Goal: Task Accomplishment & Management: Use online tool/utility

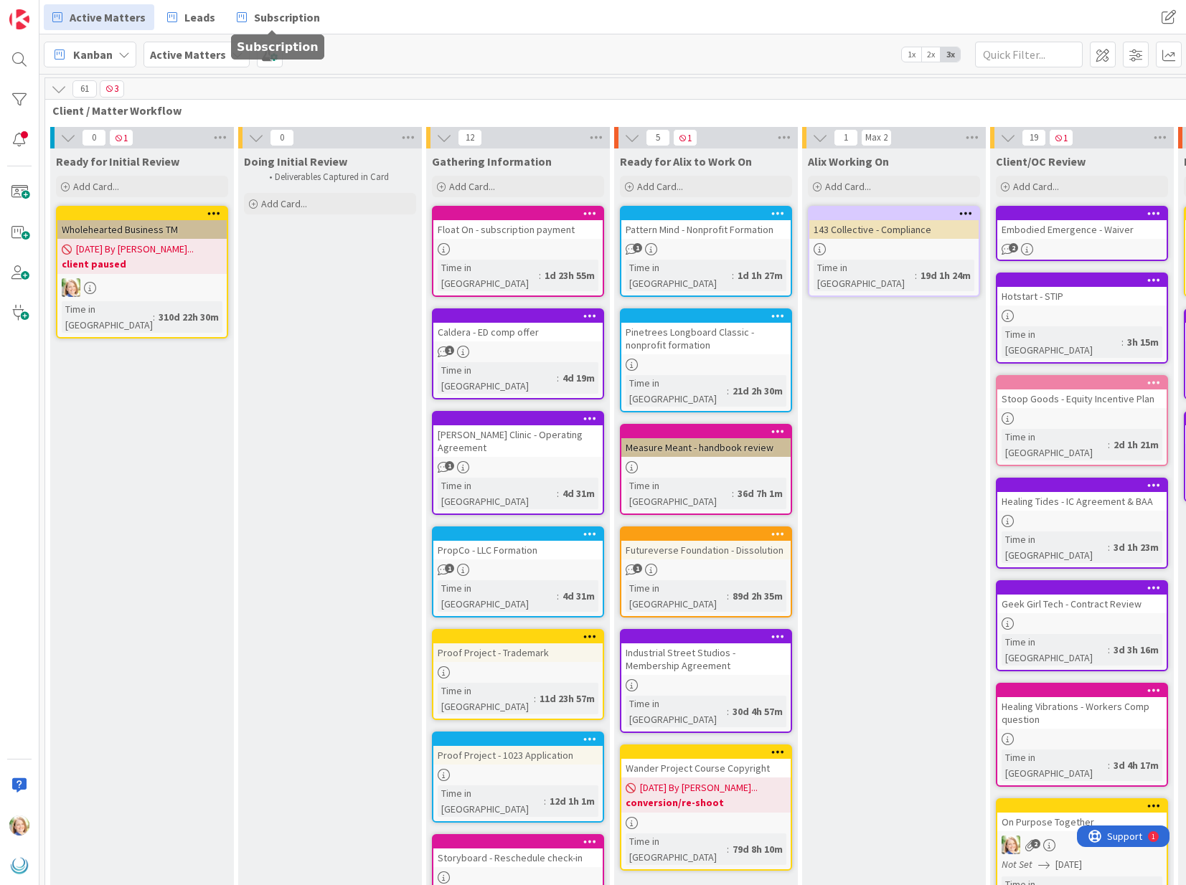
scroll to position [0, 339]
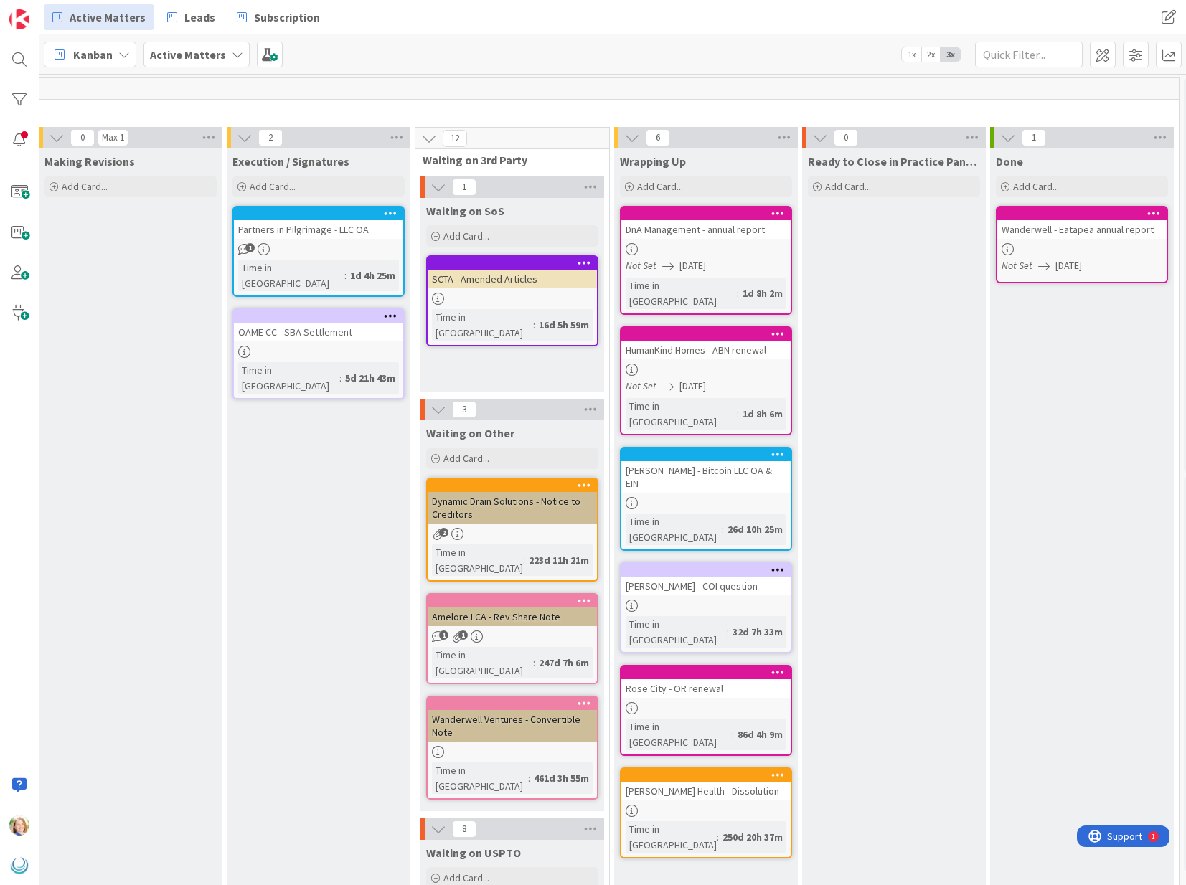
click at [328, 211] on div at bounding box center [321, 214] width 163 height 10
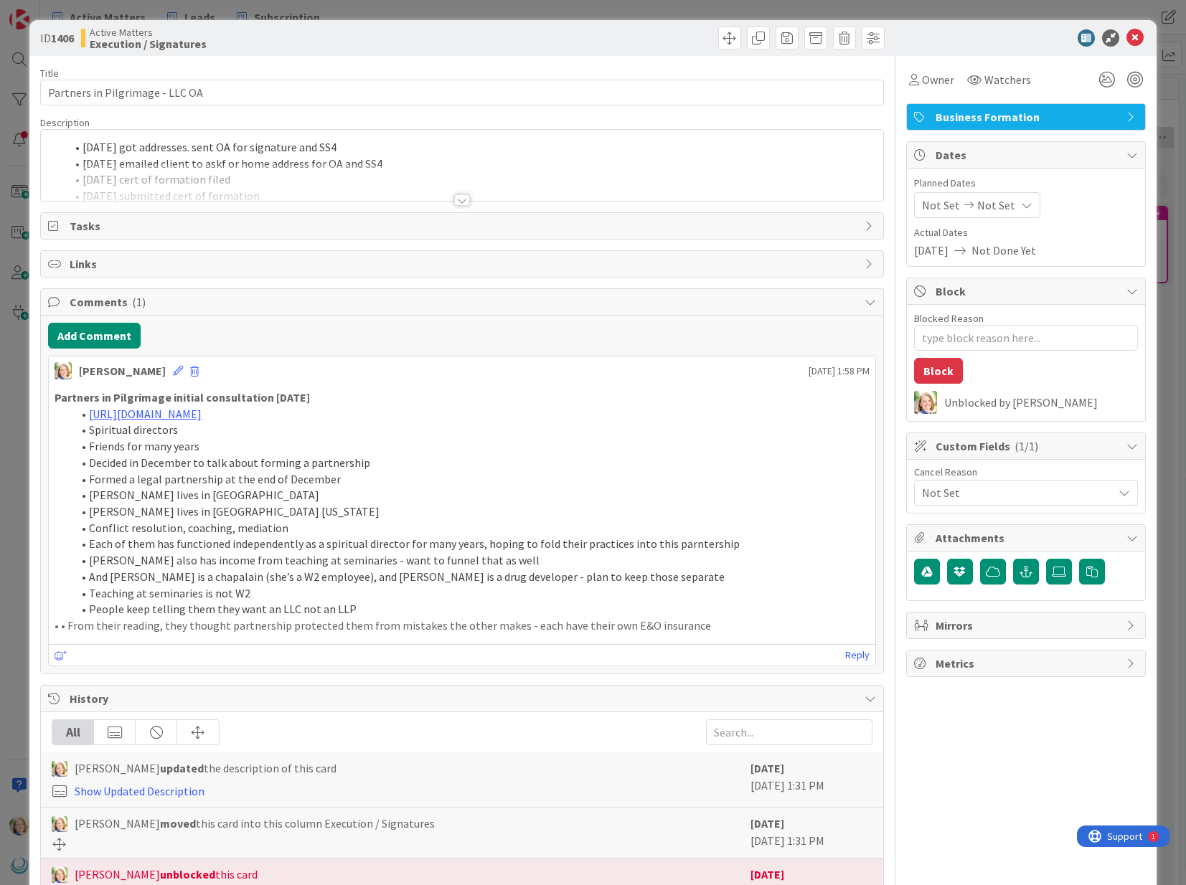
click at [80, 149] on li "[DATE] got addresses. sent OA for signature and SS4" at bounding box center [470, 147] width 810 height 16
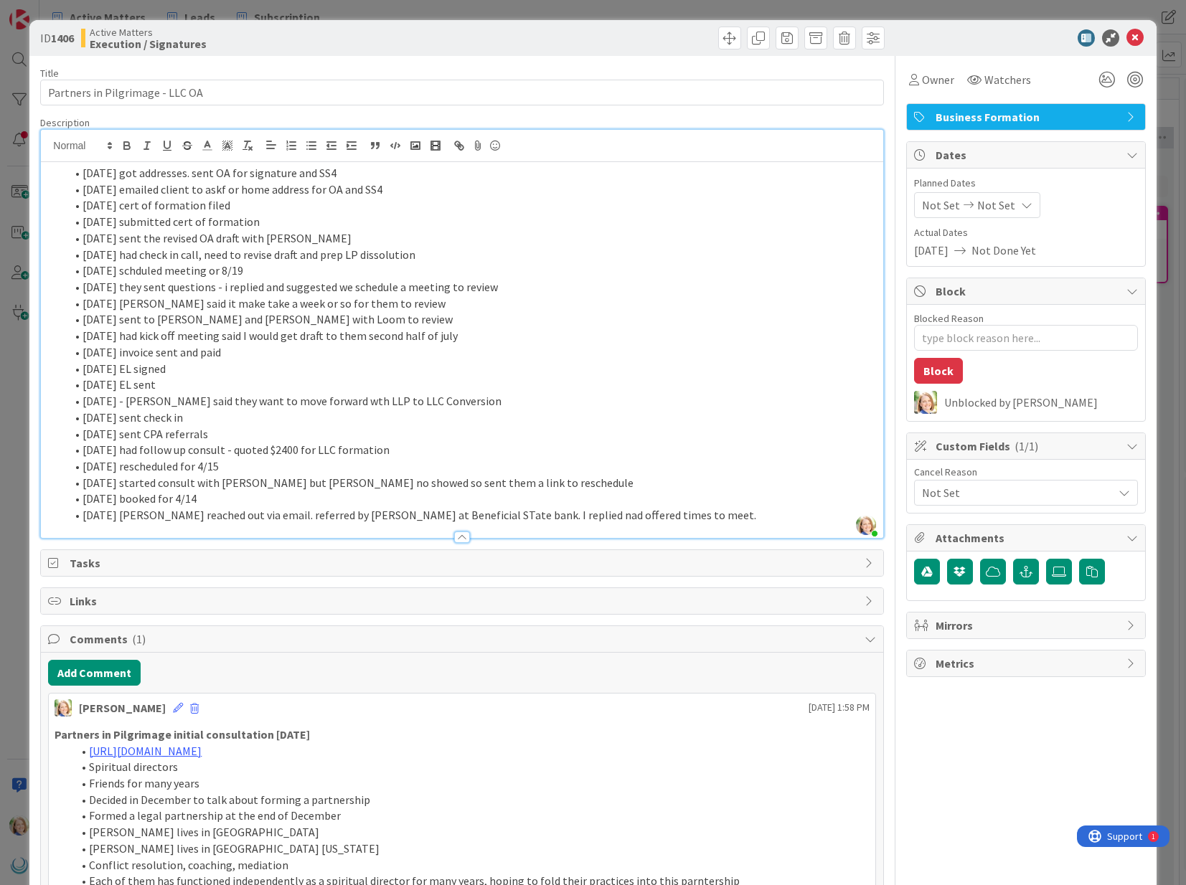
click at [83, 177] on li "[DATE] got addresses. sent OA for signature and SS4" at bounding box center [470, 173] width 810 height 16
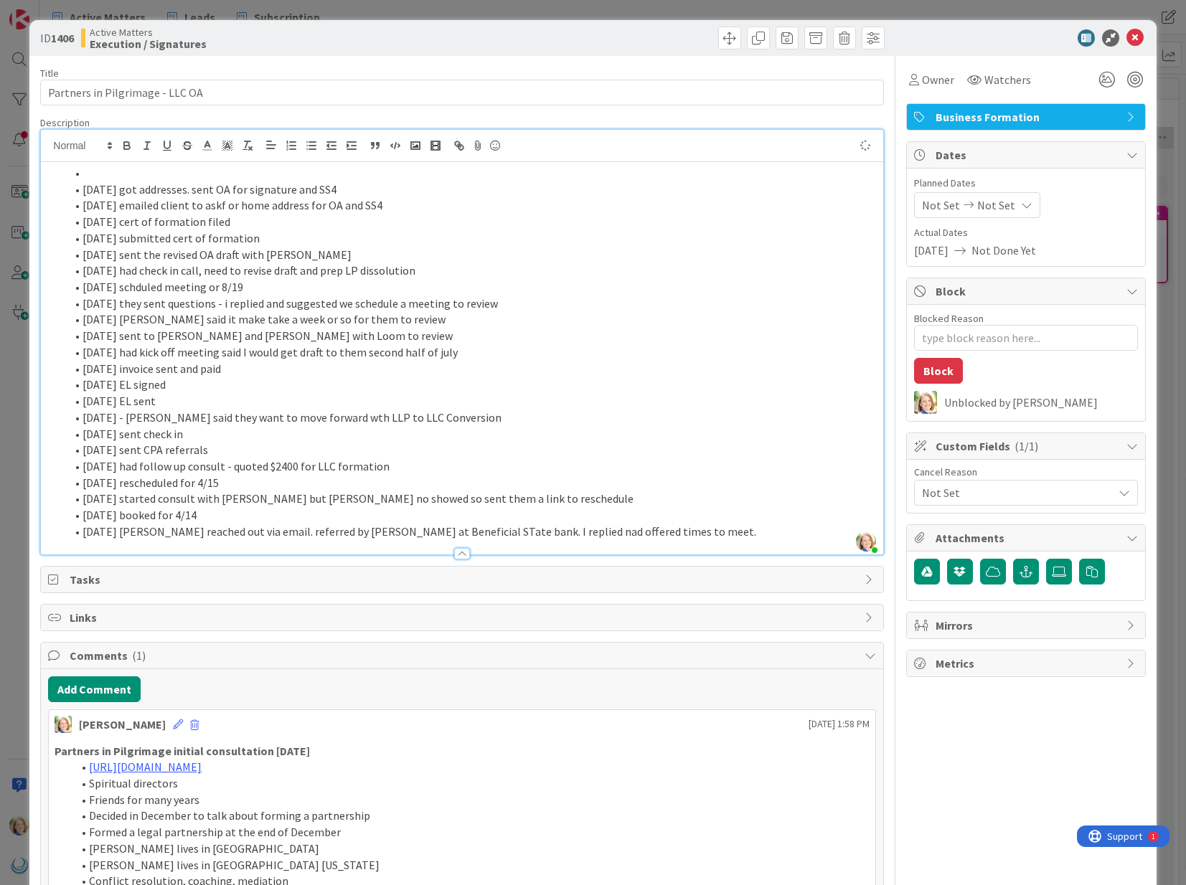
type textarea "x"
click at [1136, 40] on icon at bounding box center [1134, 37] width 17 height 17
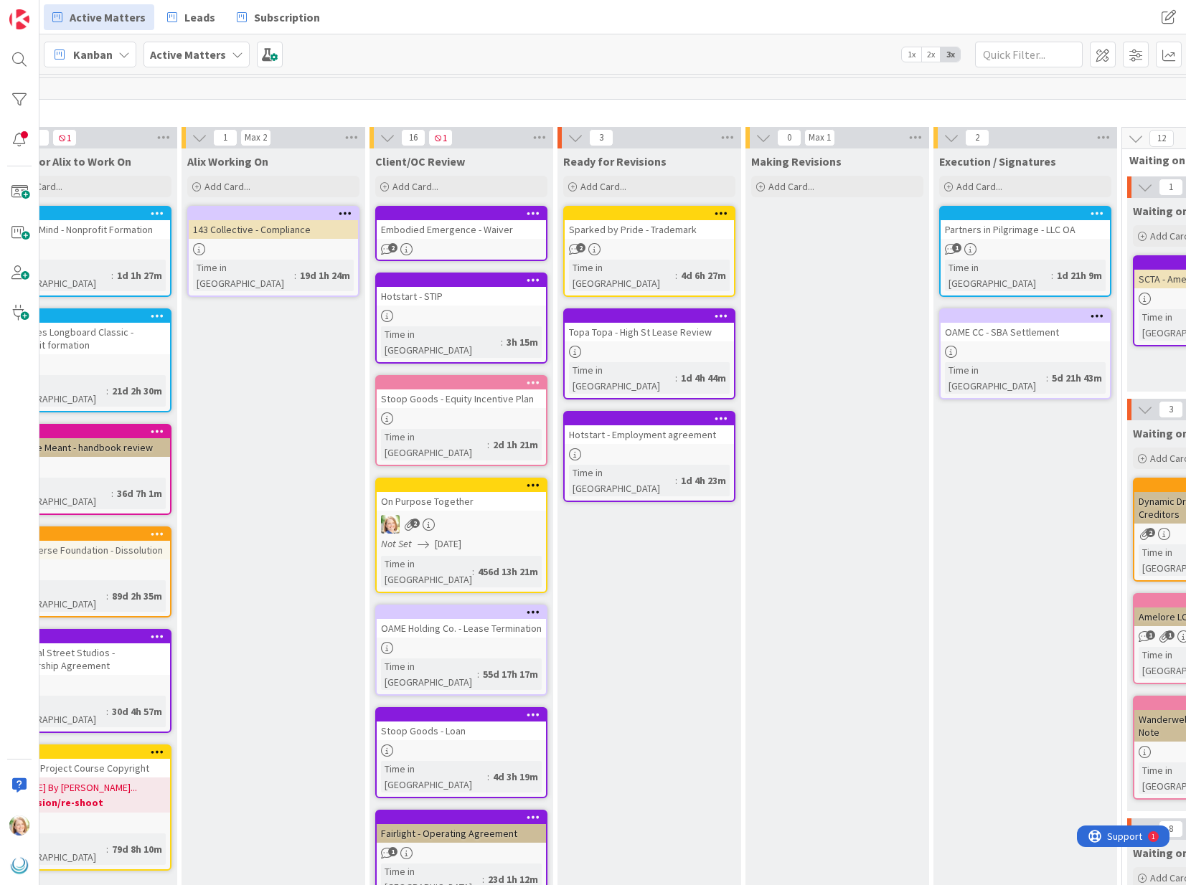
scroll to position [0, 628]
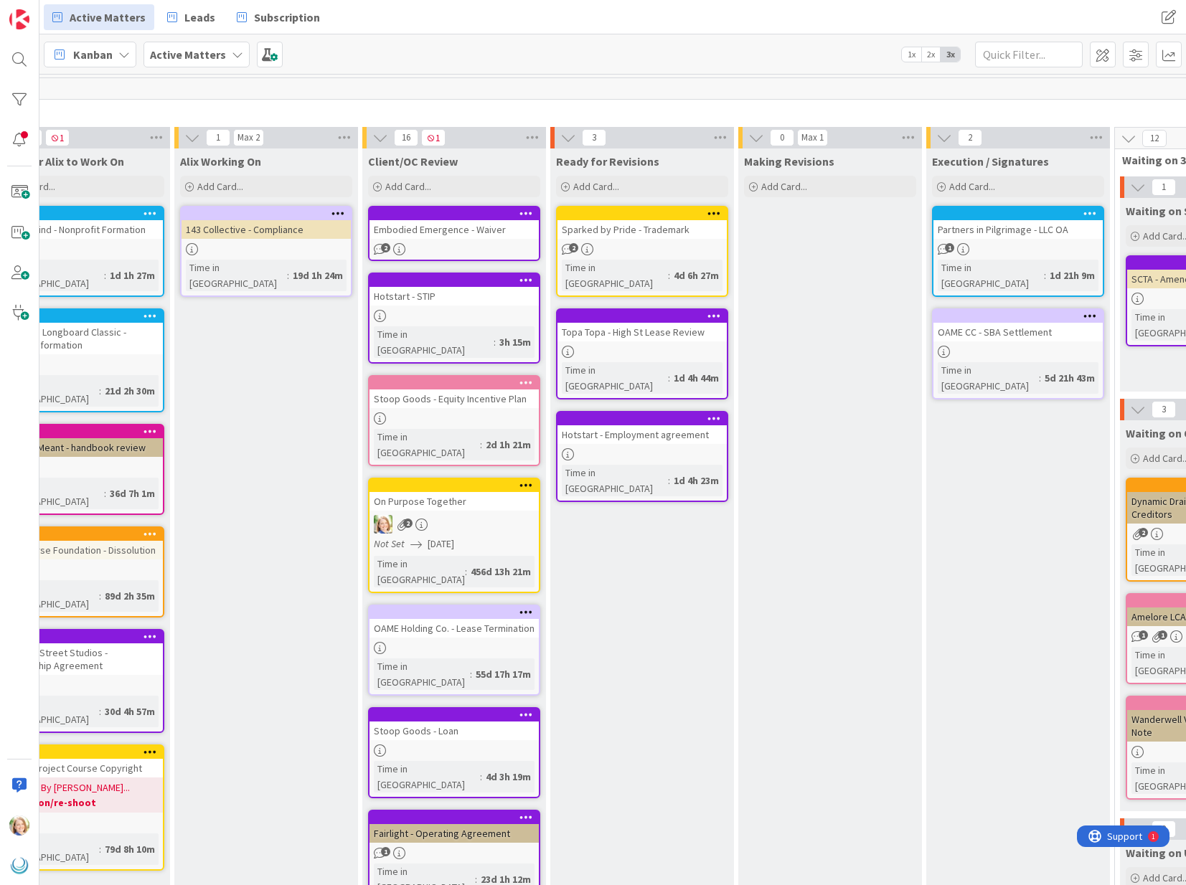
drag, startPoint x: 382, startPoint y: 453, endPoint x: 1178, endPoint y: 118, distance: 863.3
